Goal: Task Accomplishment & Management: Use online tool/utility

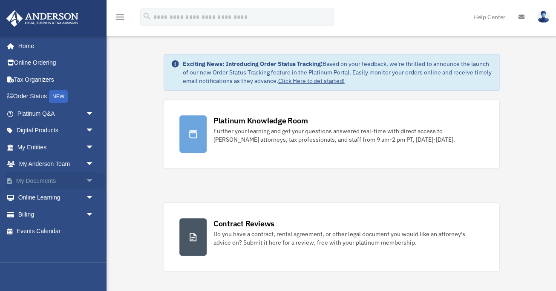
click at [90, 178] on span "arrow_drop_down" at bounding box center [93, 181] width 17 height 17
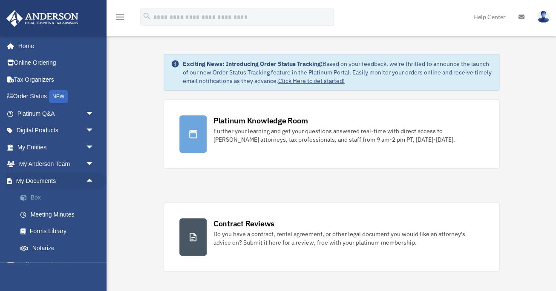
click at [41, 200] on link "Box" at bounding box center [59, 198] width 95 height 17
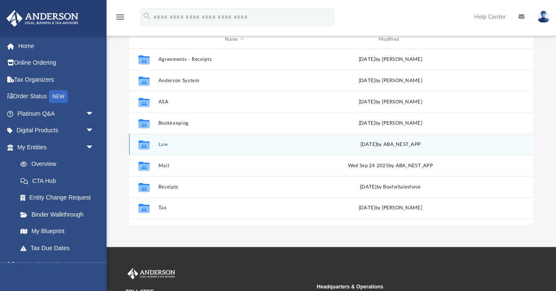
scroll to position [96, 0]
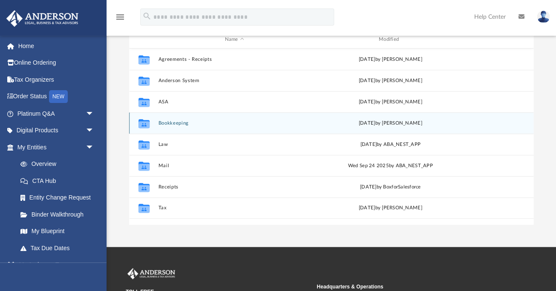
click at [177, 121] on button "Bookkeeping" at bounding box center [234, 124] width 152 height 6
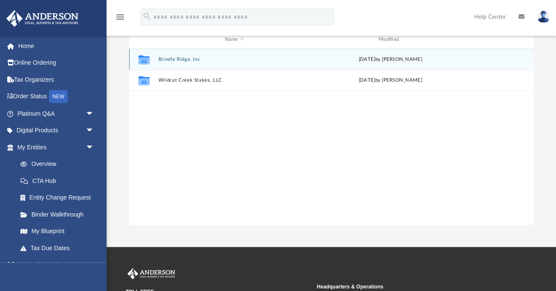
click at [178, 62] on div "Collaborated Folder Brindle Ridge, Inc yesterday by Karen Hata" at bounding box center [331, 59] width 404 height 21
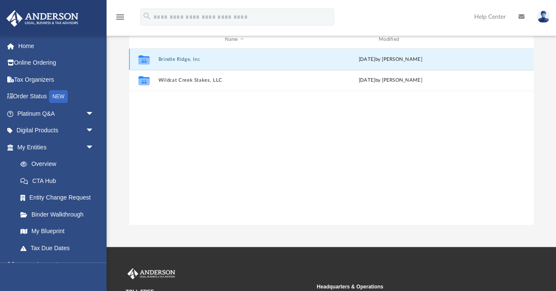
click at [185, 61] on button "Brindle Ridge, Inc" at bounding box center [234, 60] width 152 height 6
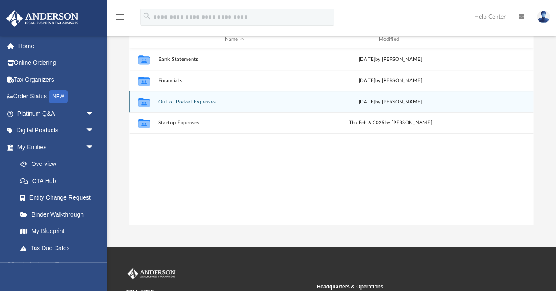
click at [185, 100] on button "Out-of-Pocket Expenses" at bounding box center [234, 102] width 152 height 6
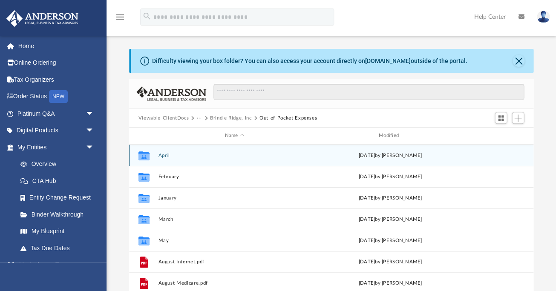
scroll to position [0, 0]
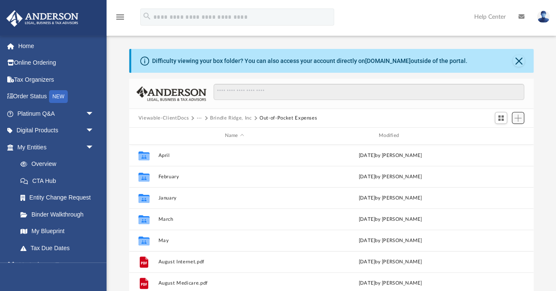
click at [516, 116] on span "Add" at bounding box center [517, 118] width 7 height 7
click at [498, 138] on li "Upload" at bounding box center [505, 135] width 27 height 9
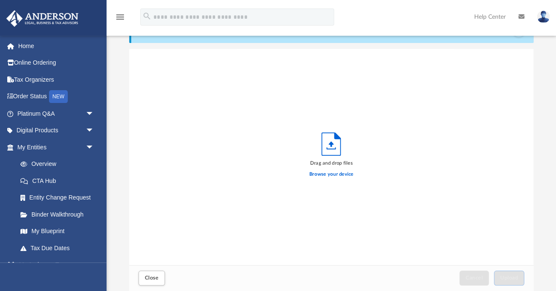
scroll to position [216, 405]
click at [331, 173] on label "Browse your device" at bounding box center [331, 175] width 44 height 8
click at [0, 0] on input "Browse your device" at bounding box center [0, 0] width 0 height 0
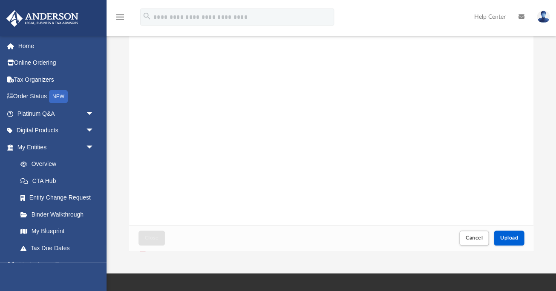
scroll to position [82, 0]
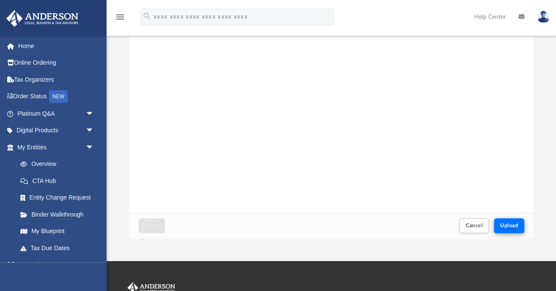
click at [505, 221] on button "Upload" at bounding box center [509, 226] width 31 height 15
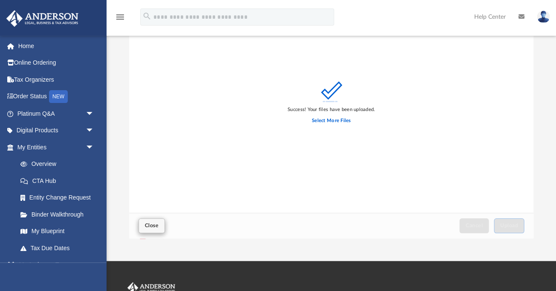
click at [147, 227] on span "Close" at bounding box center [152, 225] width 14 height 5
click at [147, 224] on span "Close" at bounding box center [152, 225] width 14 height 5
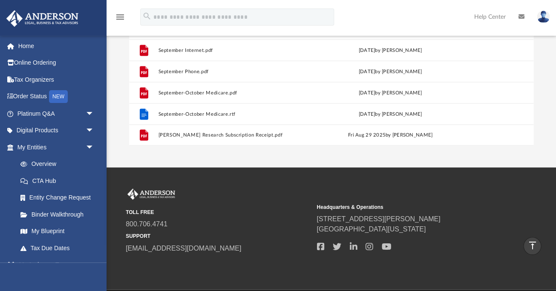
scroll to position [178, 0]
